Goal: Information Seeking & Learning: Learn about a topic

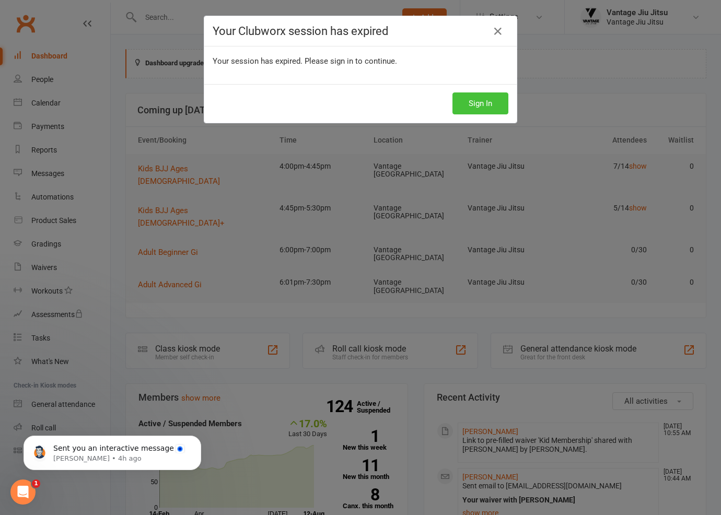
click at [486, 109] on button "Sign In" at bounding box center [480, 103] width 56 height 22
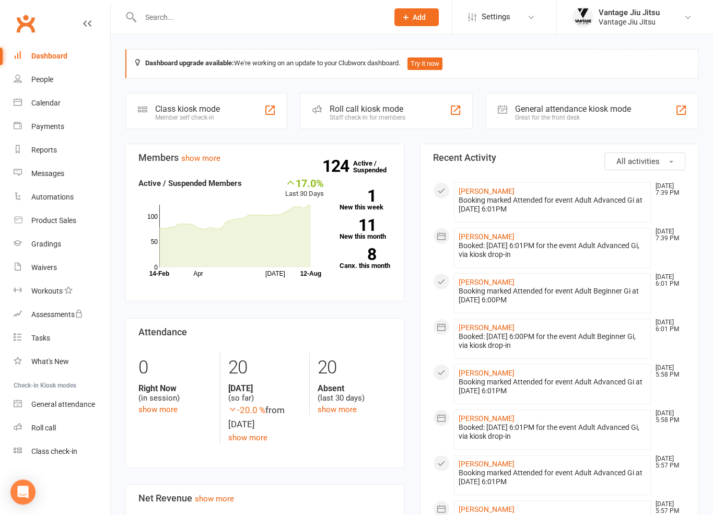
click at [217, 16] on input "text" at bounding box center [258, 17] width 243 height 15
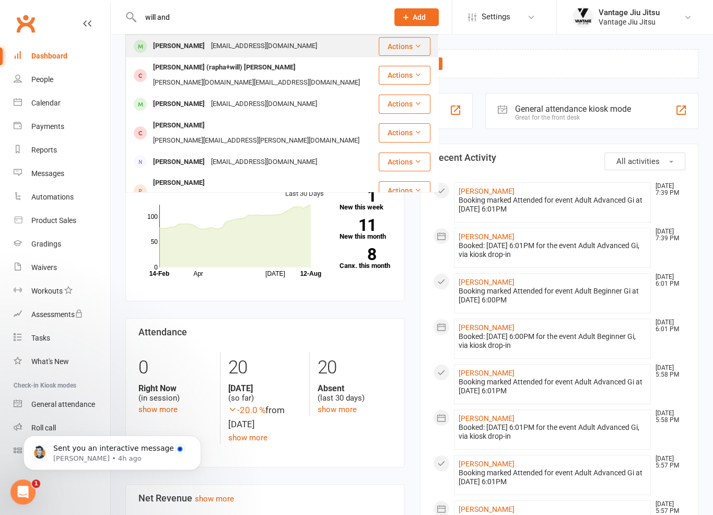
type input "will and"
click at [226, 42] on div "willsjanderson@gmail.com" at bounding box center [264, 46] width 112 height 15
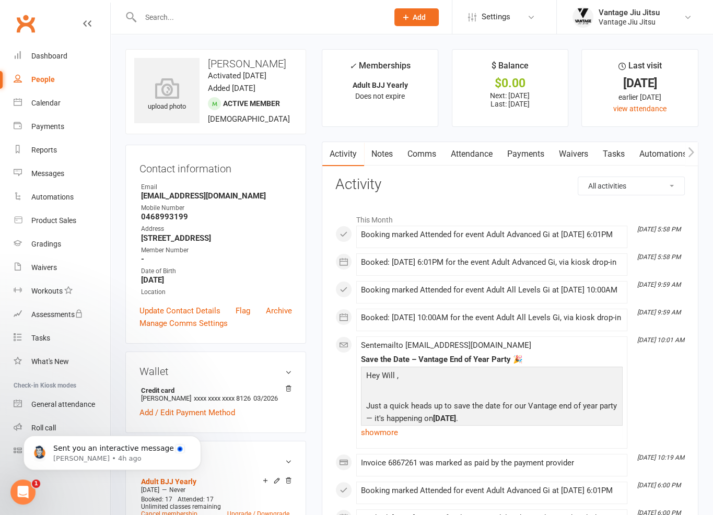
click at [532, 155] on link "Payments" at bounding box center [526, 154] width 52 height 24
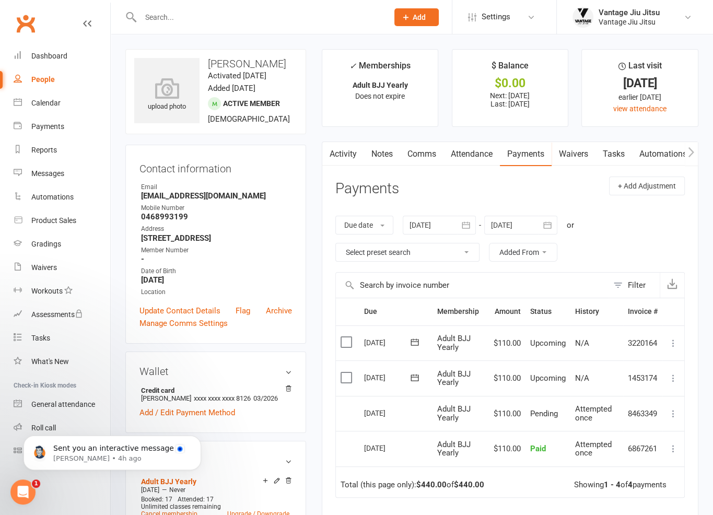
click at [27, 24] on link "Clubworx" at bounding box center [26, 23] width 26 height 26
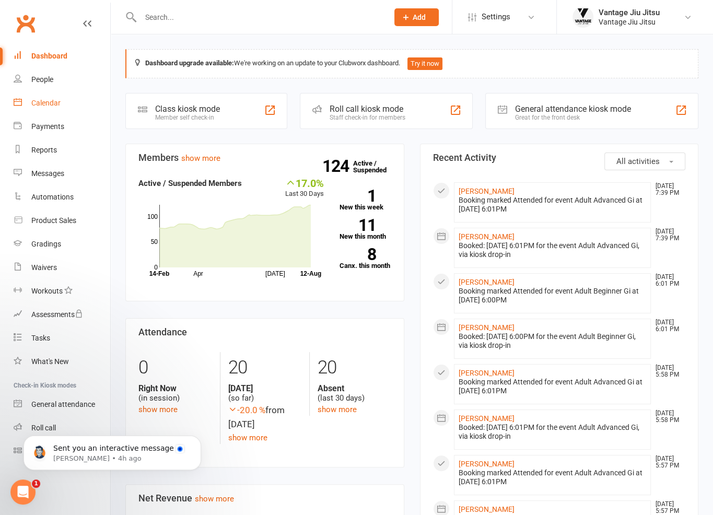
click at [39, 101] on div "Calendar" at bounding box center [45, 103] width 29 height 8
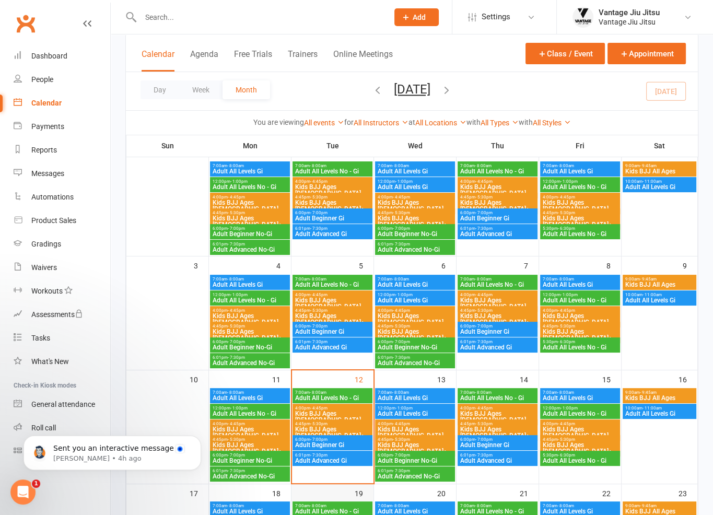
scroll to position [209, 0]
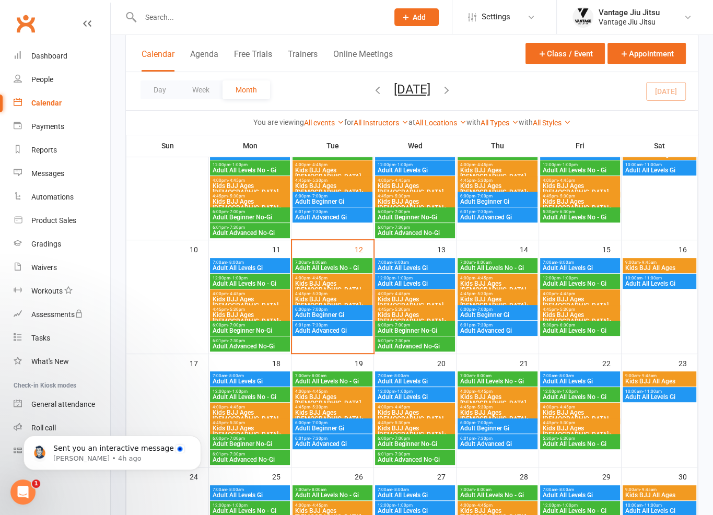
click at [395, 296] on span "Kids BJJ Ages [DEMOGRAPHIC_DATA]" at bounding box center [415, 302] width 76 height 13
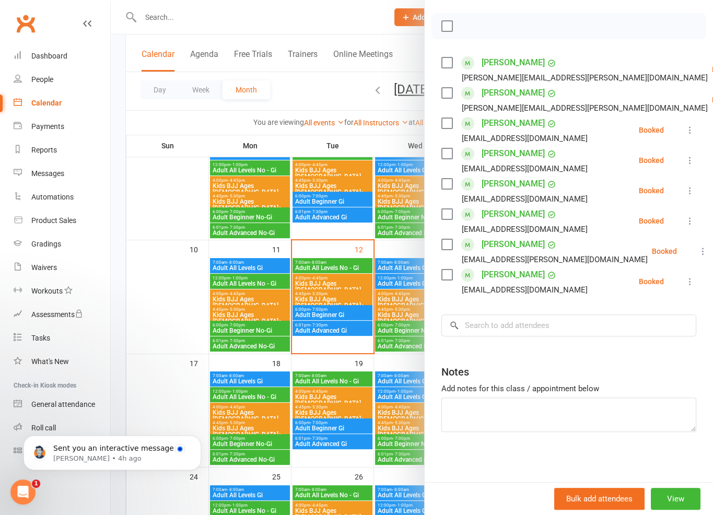
scroll to position [155, 0]
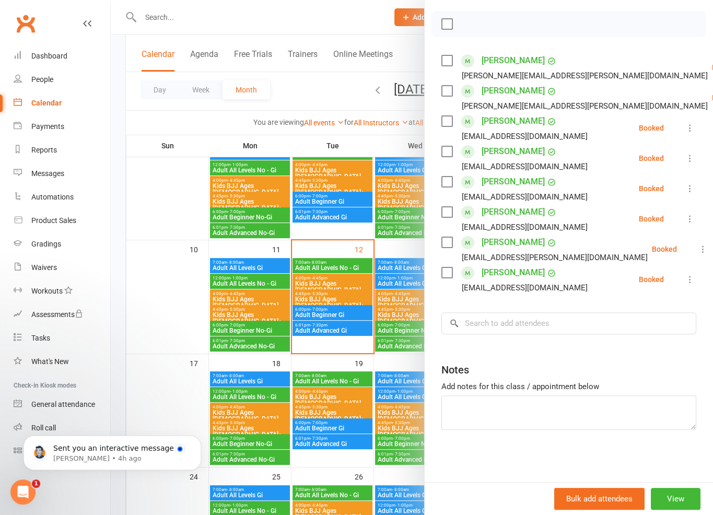
drag, startPoint x: 132, startPoint y: 183, endPoint x: 152, endPoint y: 190, distance: 21.5
click at [133, 184] on div at bounding box center [412, 257] width 602 height 515
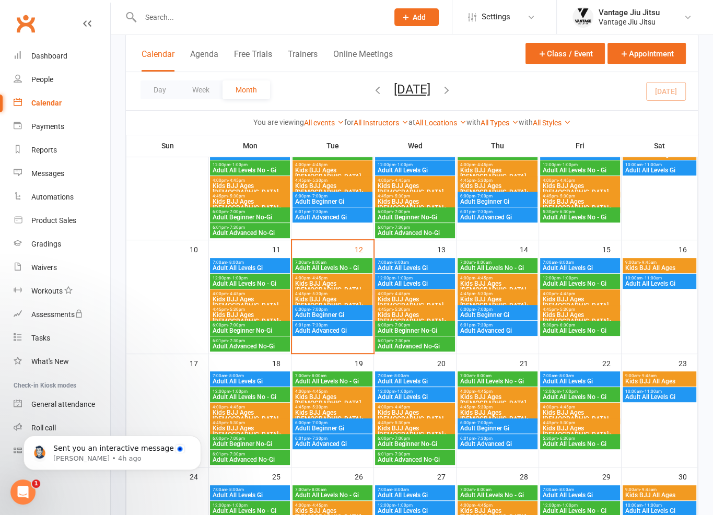
click at [416, 310] on div "4:45pm - 5:30pm Kids BJJ Ages 10+" at bounding box center [415, 315] width 80 height 21
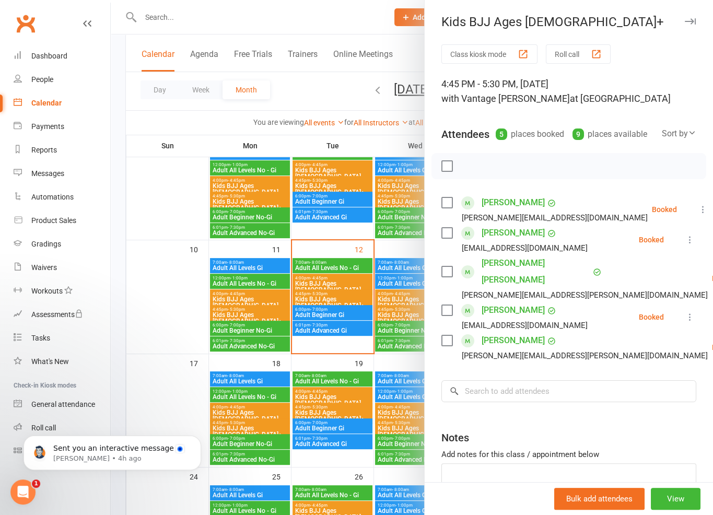
click at [151, 159] on div at bounding box center [412, 257] width 602 height 515
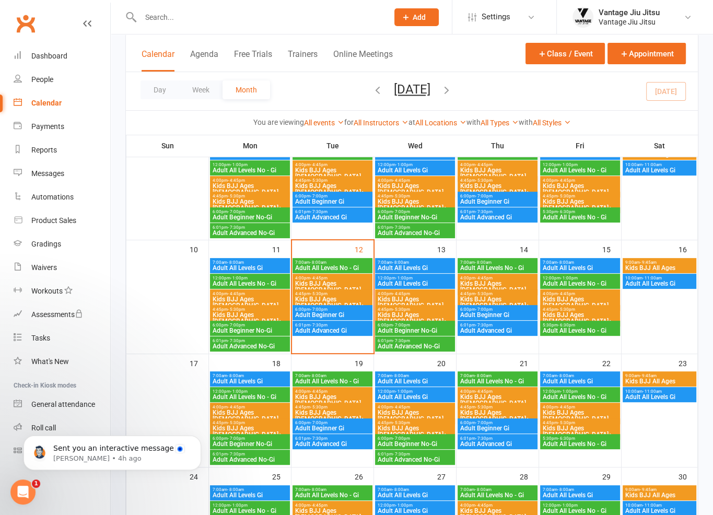
click at [311, 13] on input "text" at bounding box center [258, 17] width 243 height 15
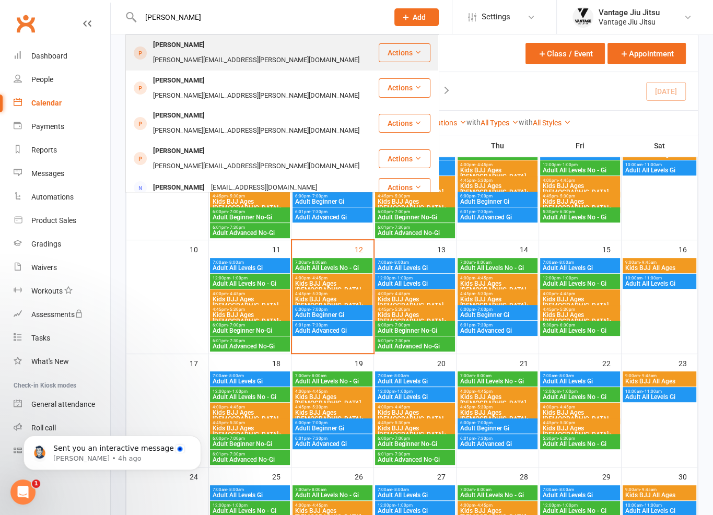
type input "monika"
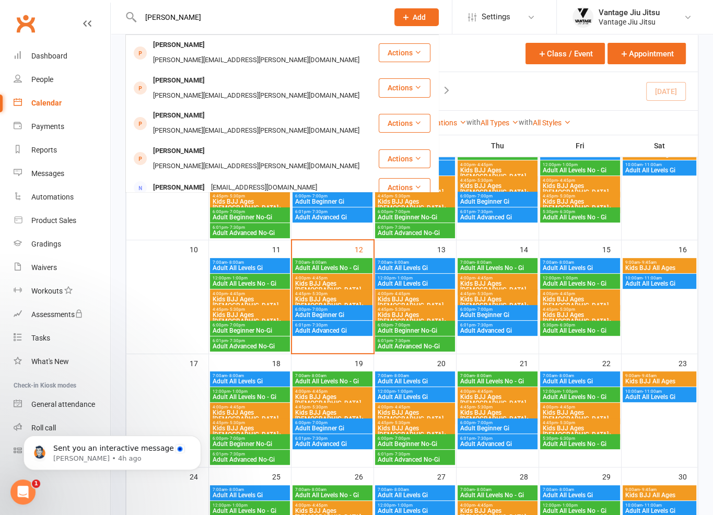
click at [251, 53] on div "monika.daries@icloud.com" at bounding box center [256, 60] width 213 height 15
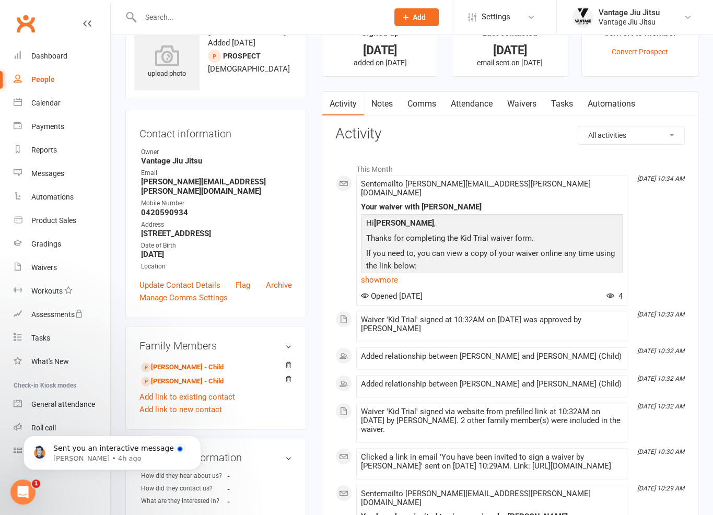
scroll to position [104, 0]
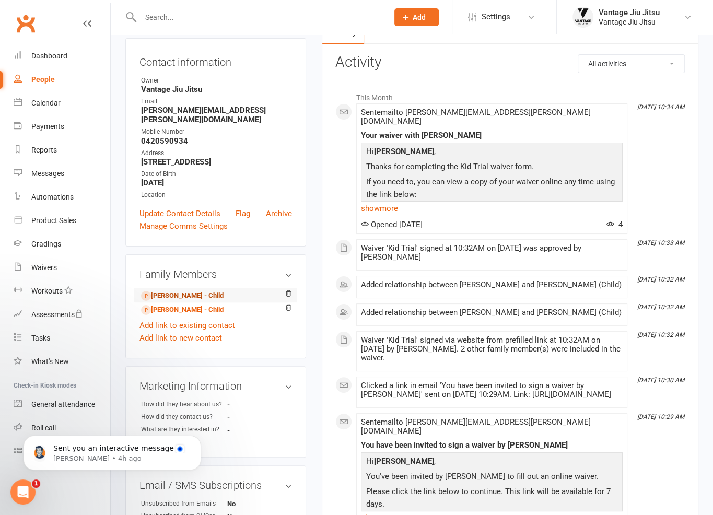
click at [192, 297] on link "Amelia Daries - Child" at bounding box center [182, 295] width 83 height 11
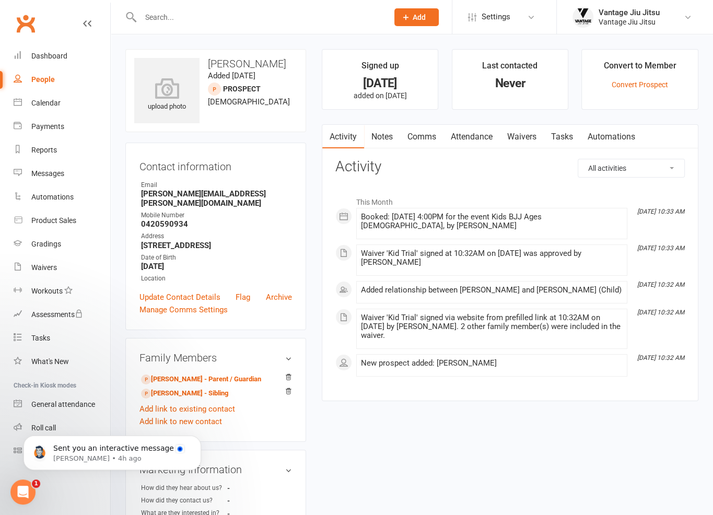
click at [482, 131] on link "Attendance" at bounding box center [471, 137] width 56 height 24
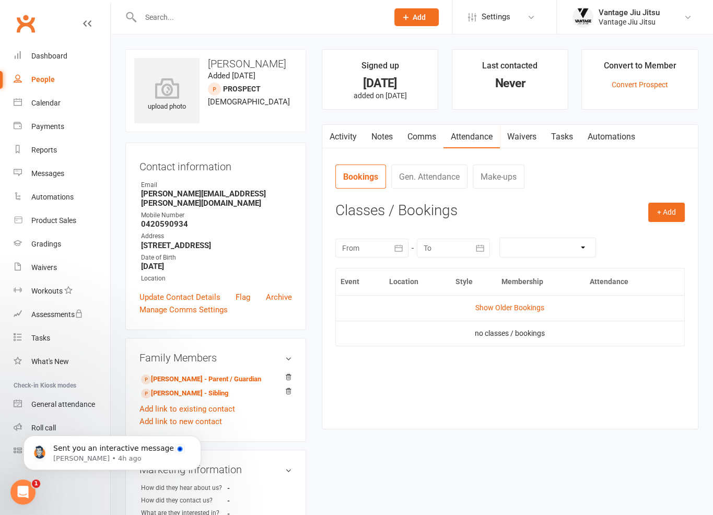
click at [393, 249] on icon "button" at bounding box center [398, 248] width 10 height 10
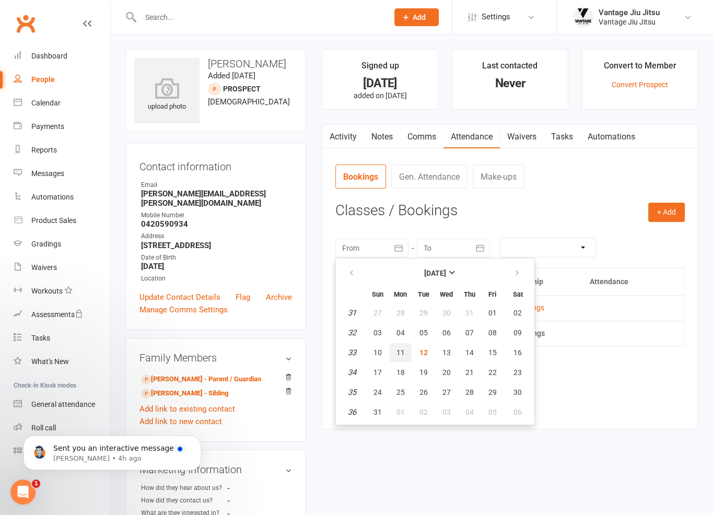
click at [396, 352] on span "11" at bounding box center [400, 352] width 8 height 8
type input "11 Aug 2025"
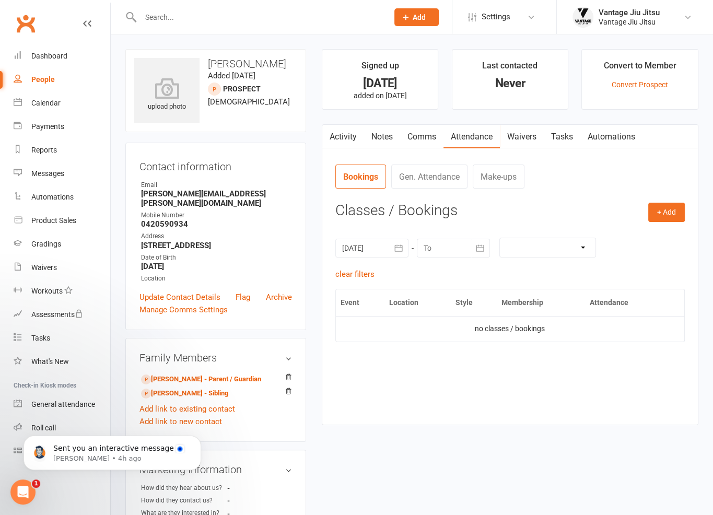
click at [445, 247] on div at bounding box center [453, 248] width 73 height 19
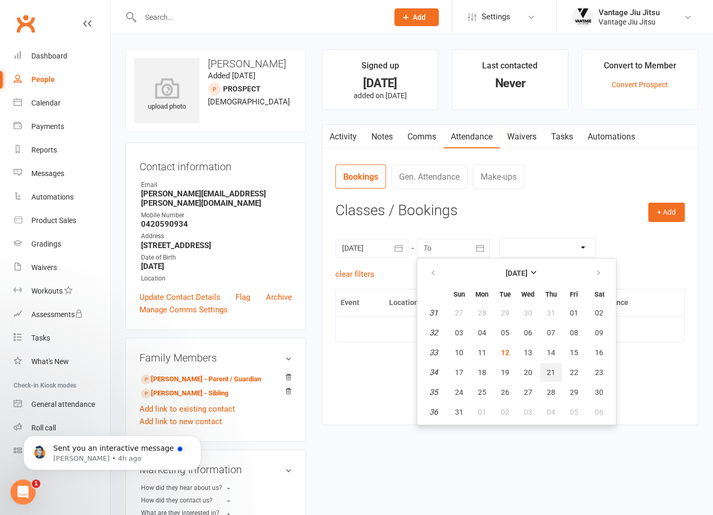
click at [552, 371] on span "21" at bounding box center [551, 372] width 8 height 8
type input "21 Aug 2025"
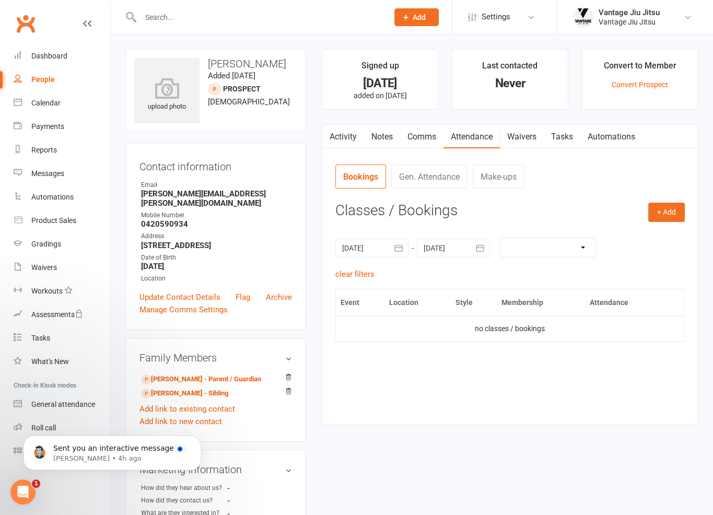
click at [353, 136] on link "Activity" at bounding box center [343, 137] width 42 height 24
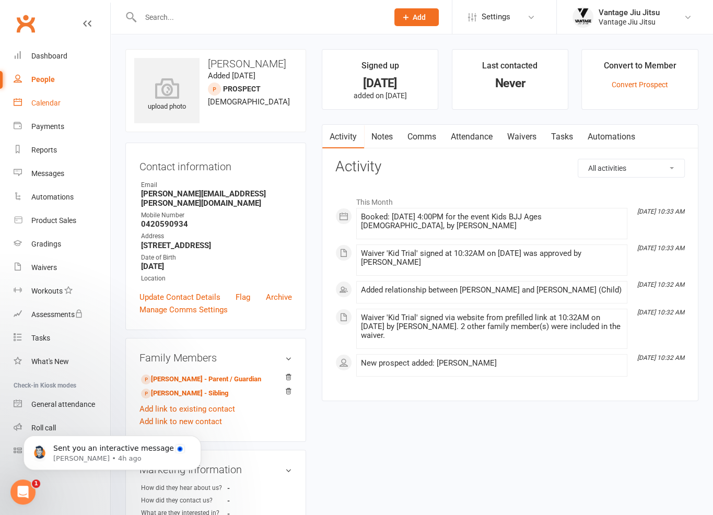
click at [56, 100] on div "Calendar" at bounding box center [45, 103] width 29 height 8
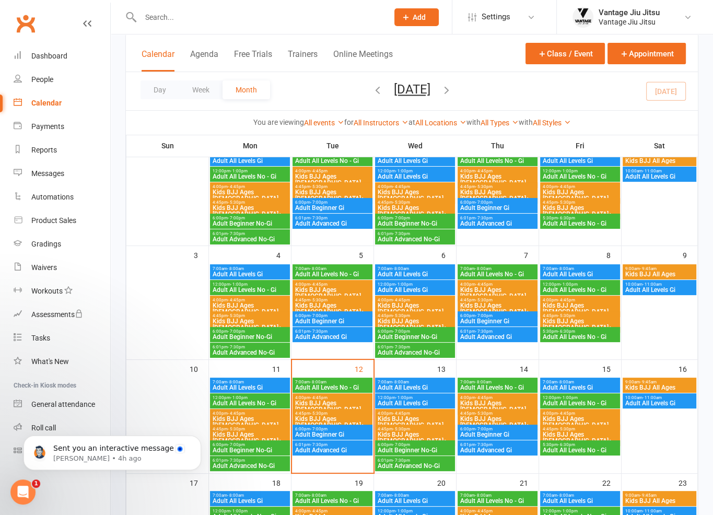
scroll to position [104, 0]
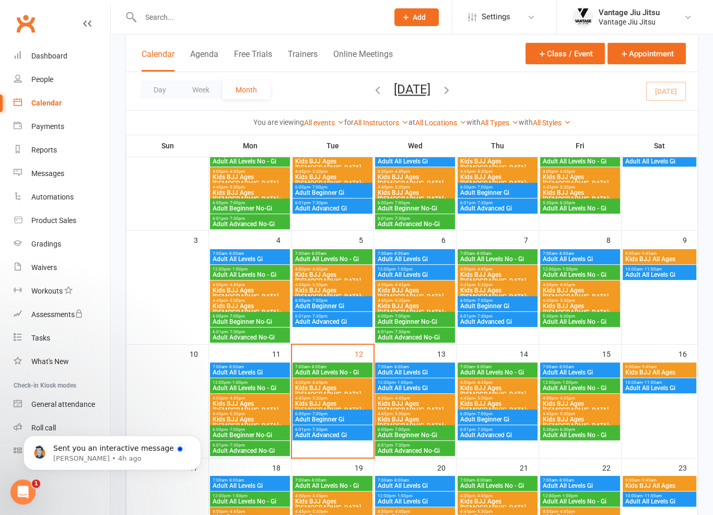
click at [414, 404] on span "Kids BJJ Ages [DEMOGRAPHIC_DATA]" at bounding box center [415, 407] width 76 height 13
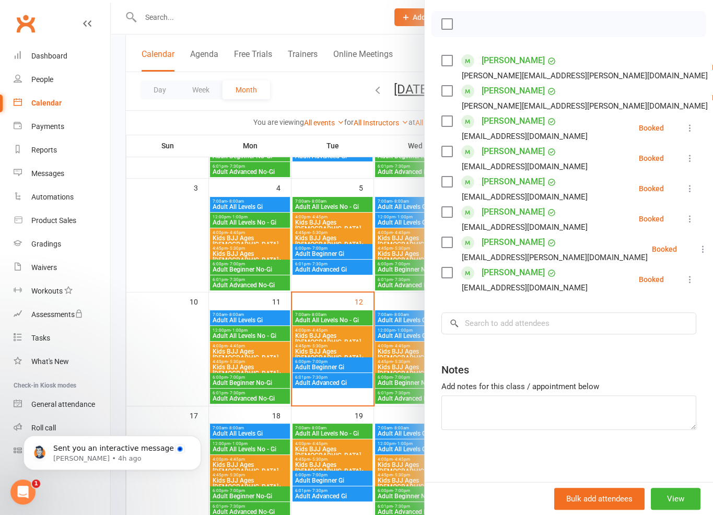
scroll to position [0, 0]
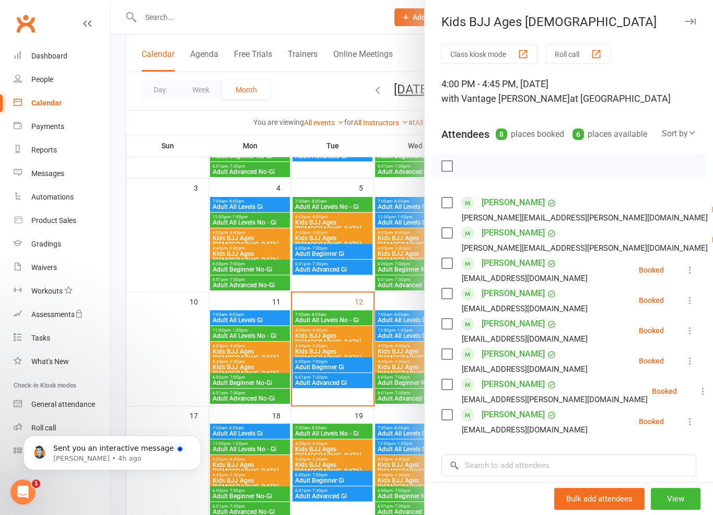
click at [242, 24] on div at bounding box center [412, 257] width 602 height 515
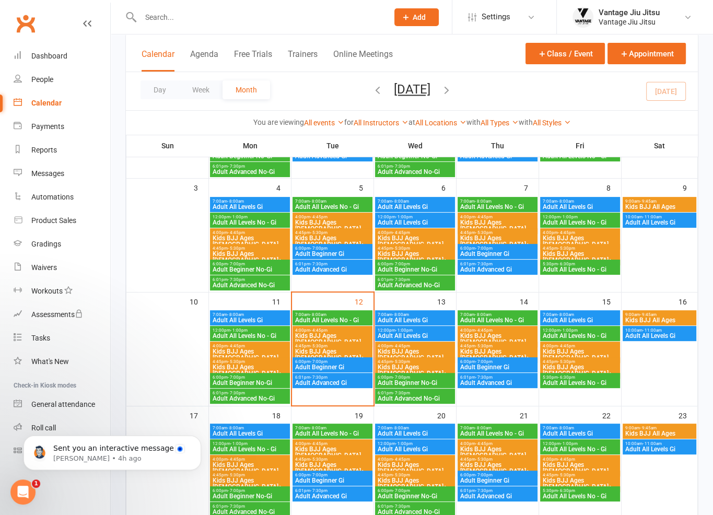
click at [251, 20] on input "text" at bounding box center [258, 17] width 243 height 15
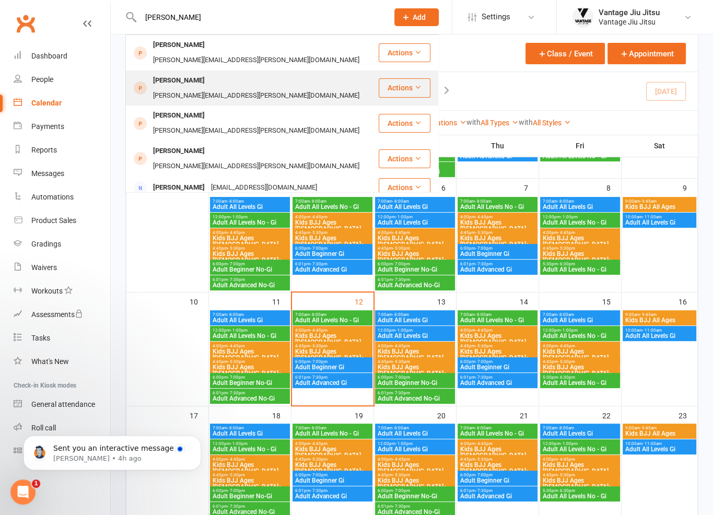
type input "monika"
click at [217, 88] on div "monika.daries@icloud.com" at bounding box center [256, 95] width 213 height 15
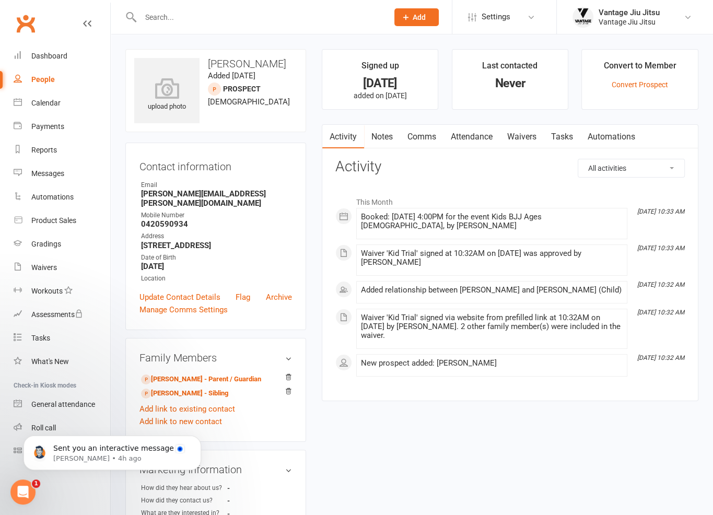
click at [26, 20] on link "Clubworx" at bounding box center [26, 23] width 26 height 26
